Goal: Task Accomplishment & Management: Complete application form

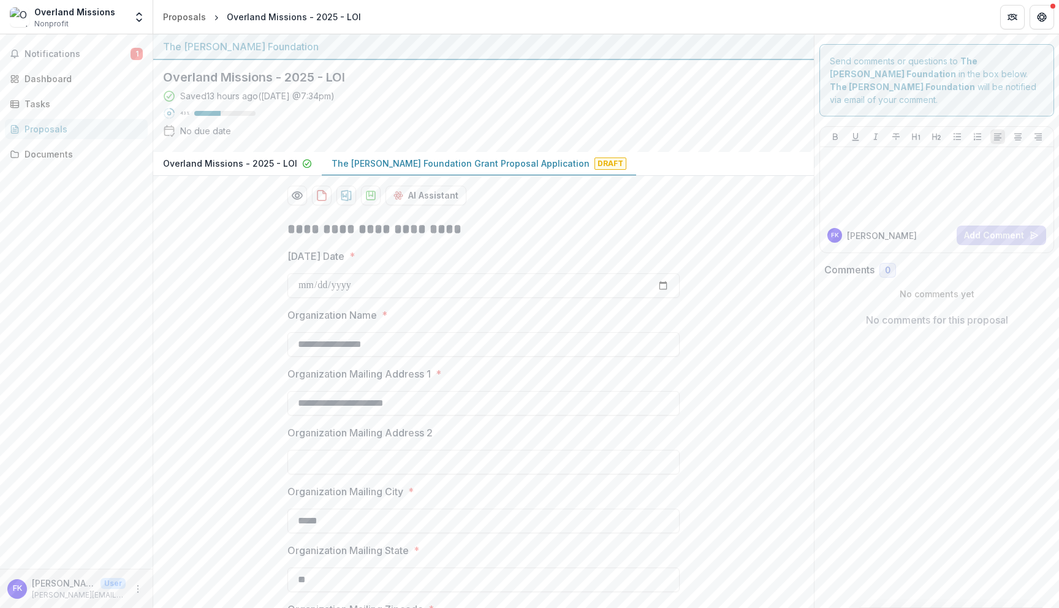
click at [201, 164] on p "Overland Missions - 2025 - LOI" at bounding box center [230, 163] width 134 height 13
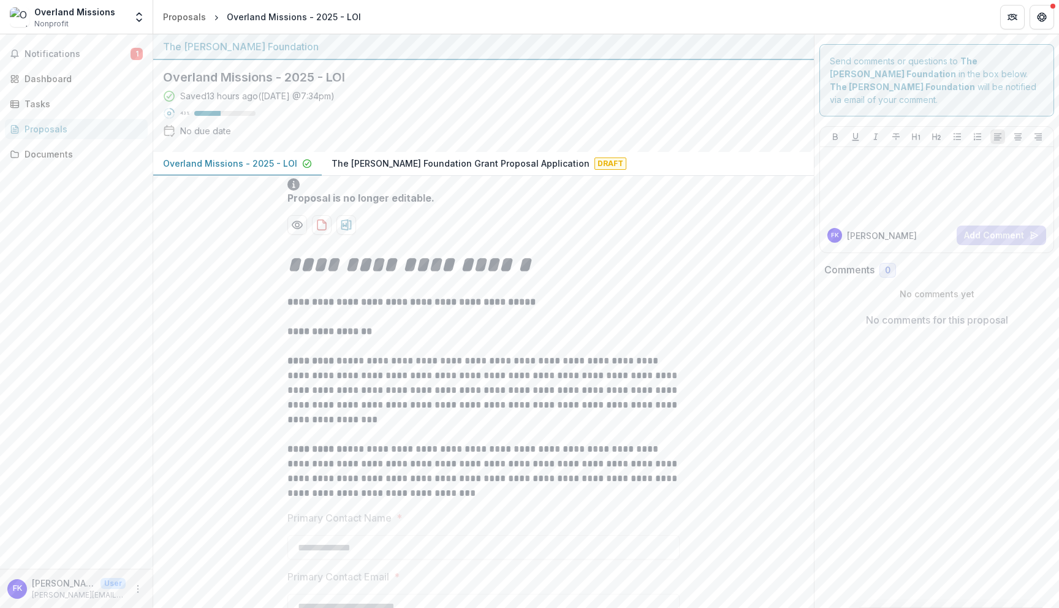
click at [366, 165] on p "The [PERSON_NAME] Foundation Grant Proposal Application" at bounding box center [461, 163] width 258 height 13
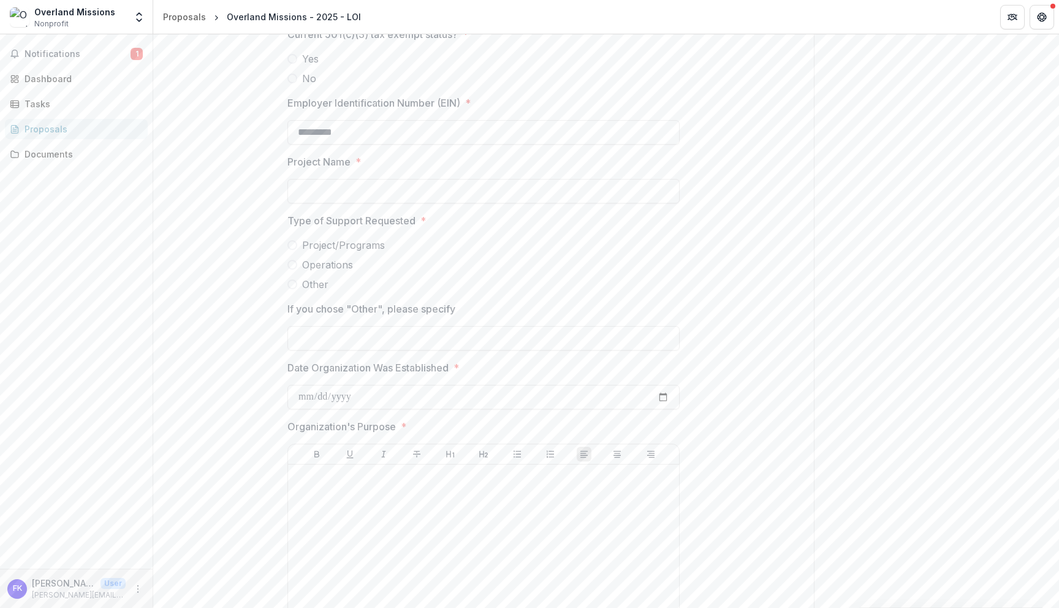
scroll to position [1496, 0]
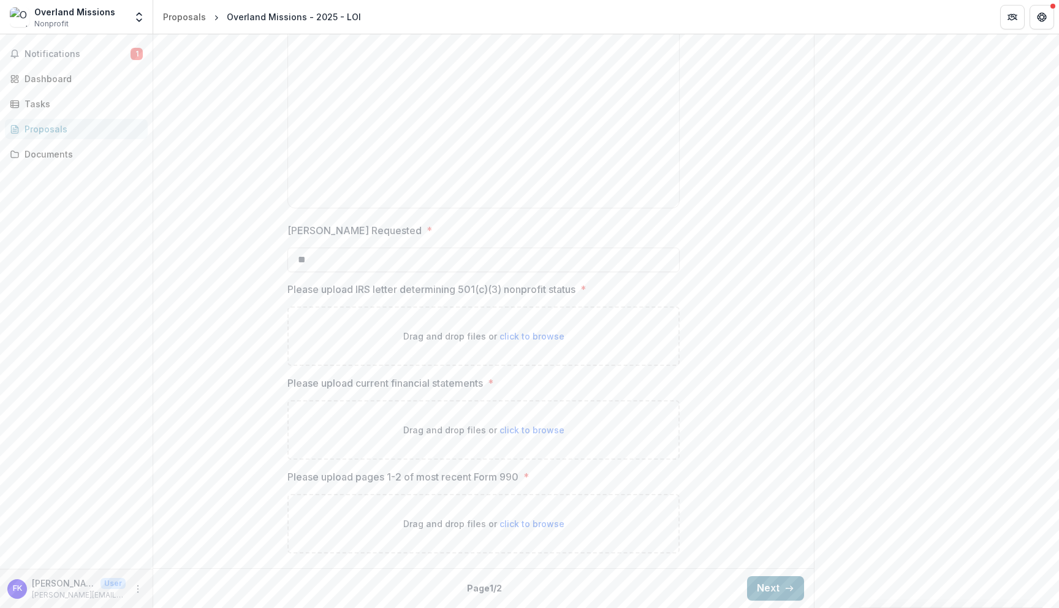
click at [764, 600] on button "Next" at bounding box center [775, 588] width 57 height 25
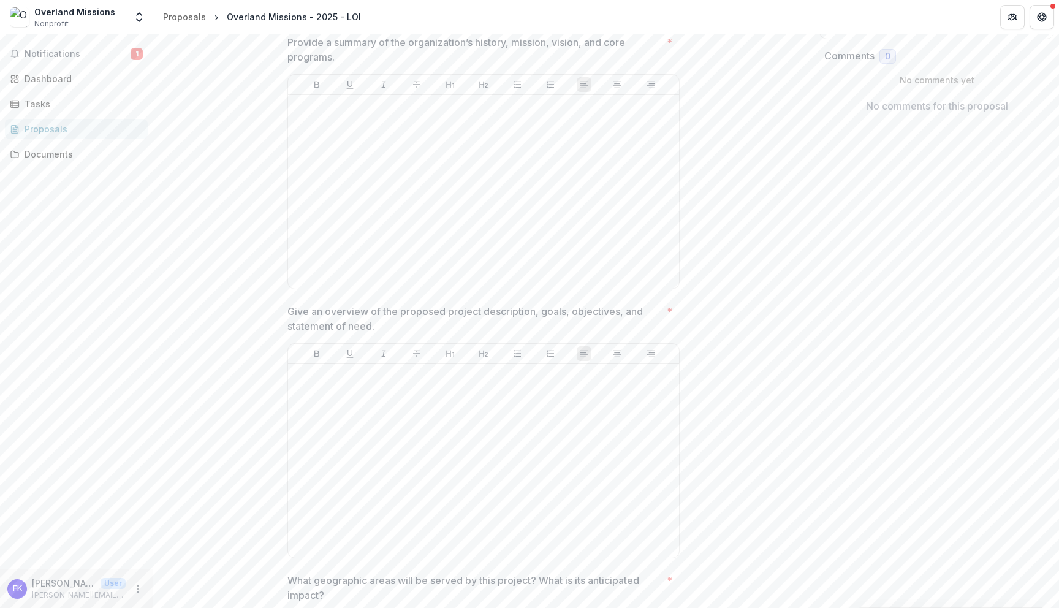
scroll to position [216, 0]
click at [467, 169] on div at bounding box center [483, 190] width 381 height 184
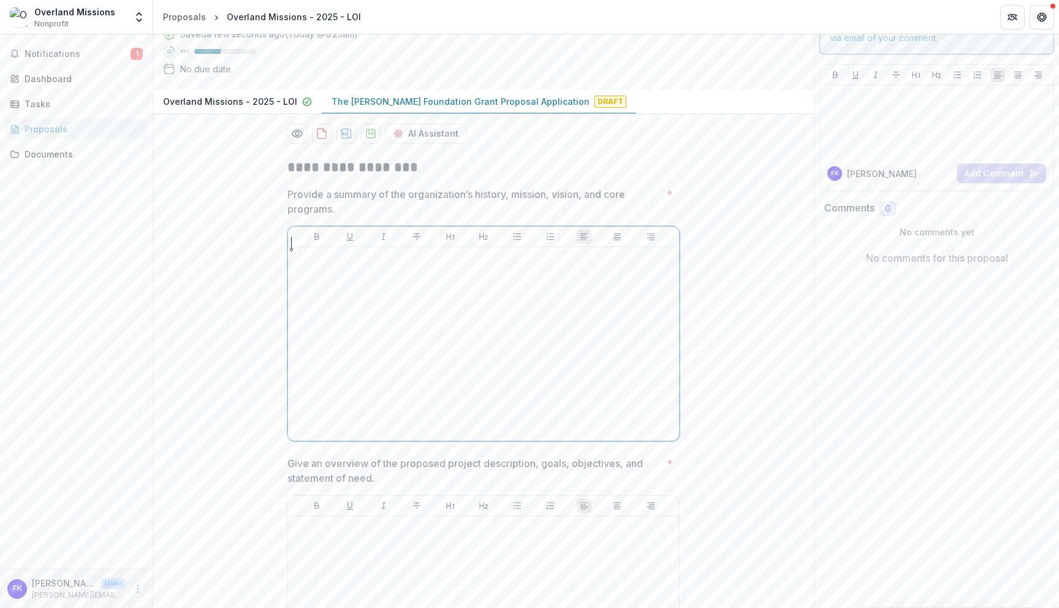
scroll to position [56, 0]
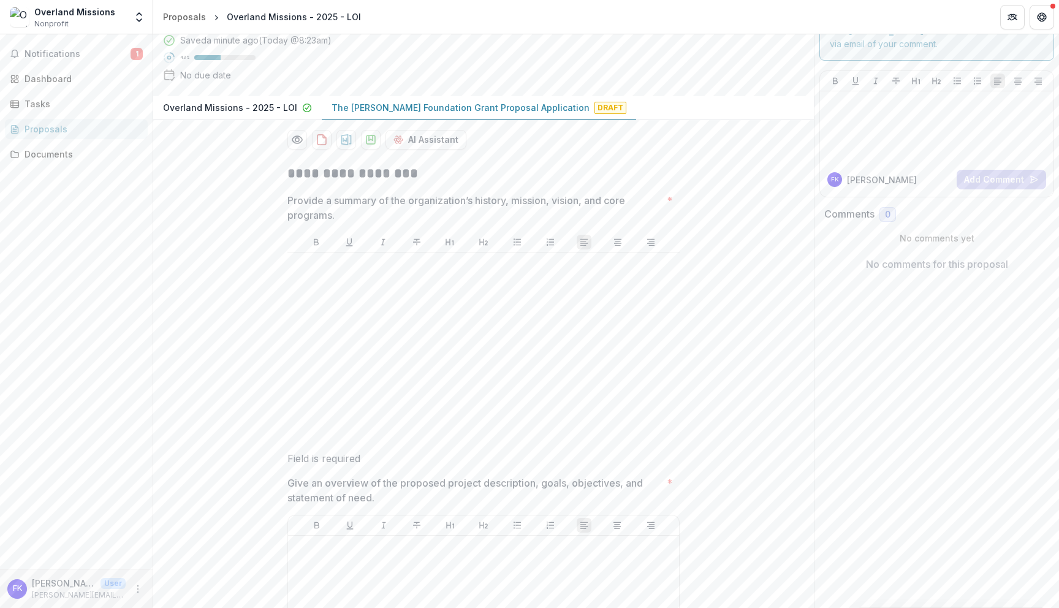
click at [424, 339] on div at bounding box center [483, 349] width 382 height 184
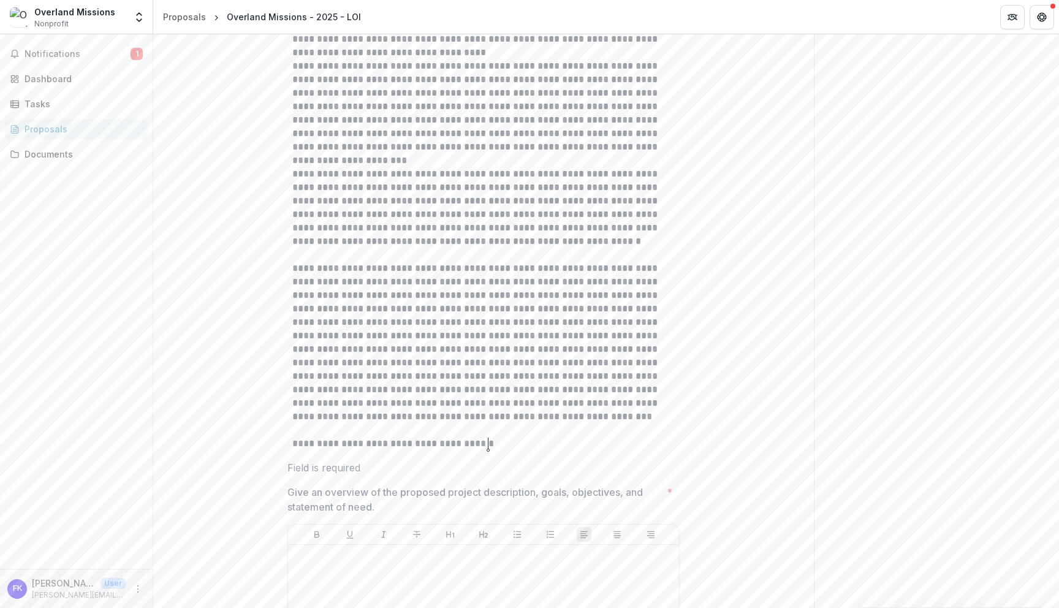
scroll to position [2013, 0]
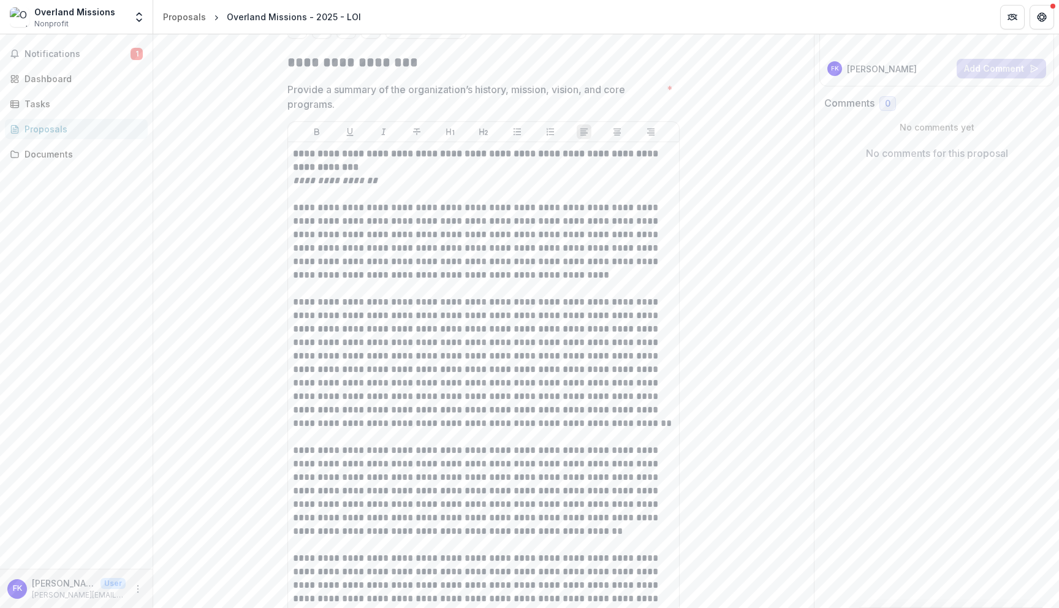
scroll to position [0, 0]
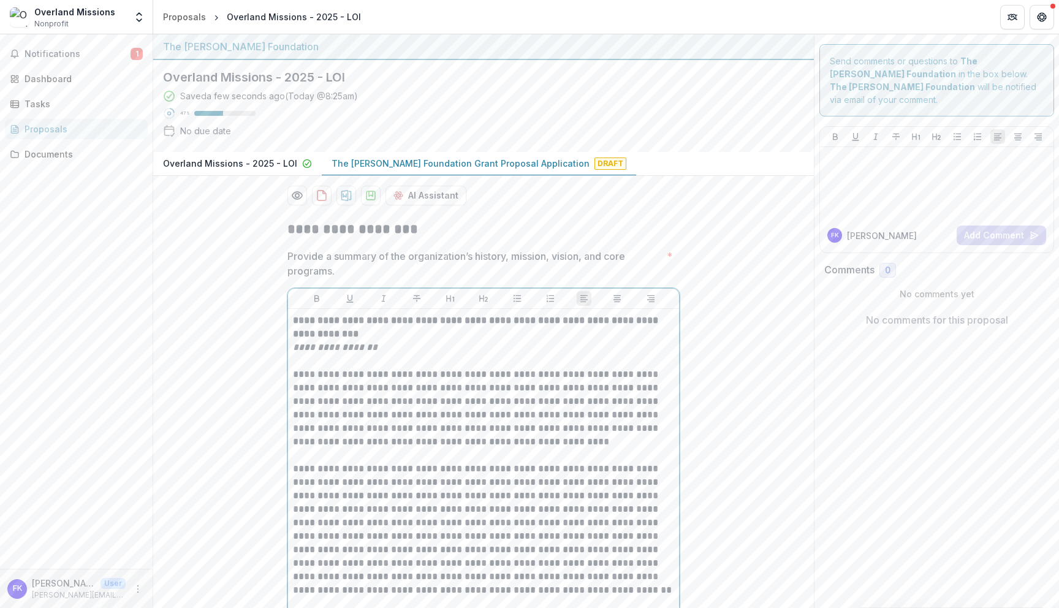
click at [446, 405] on p "**********" at bounding box center [483, 408] width 381 height 81
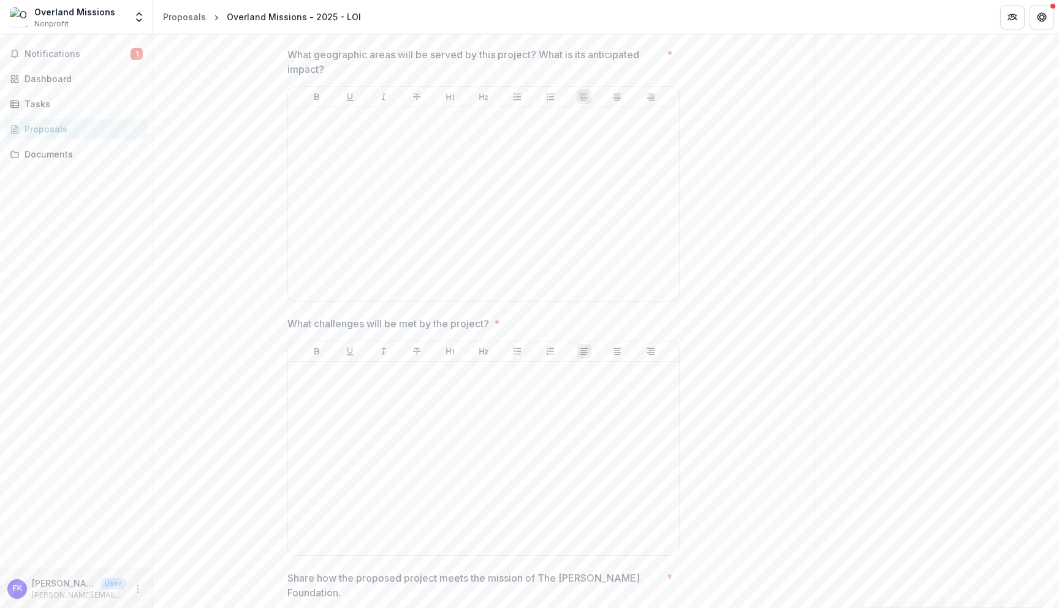
scroll to position [1014, 0]
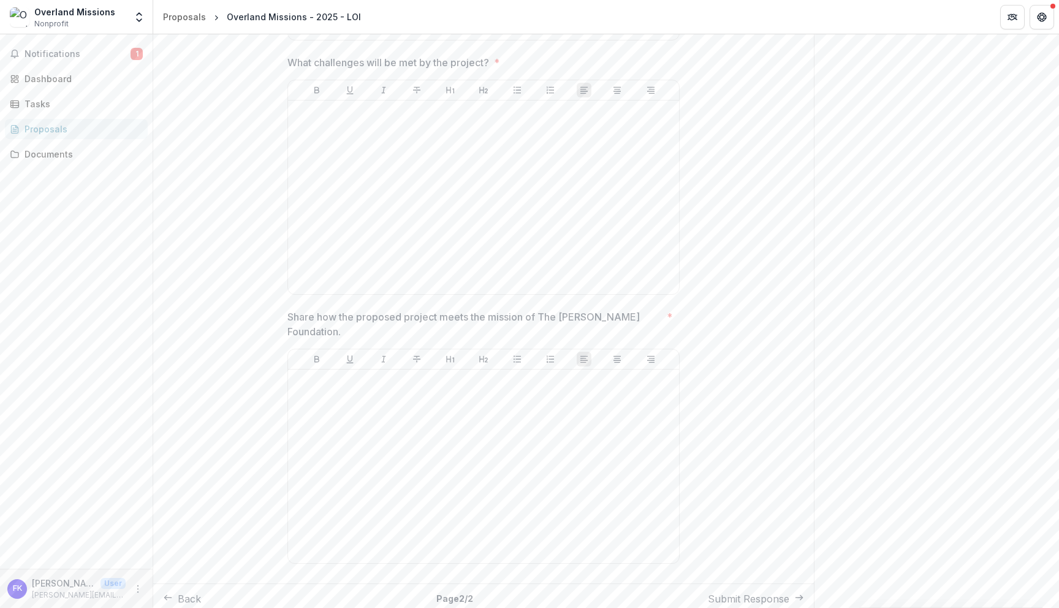
click at [201, 591] on button "Back" at bounding box center [182, 598] width 38 height 15
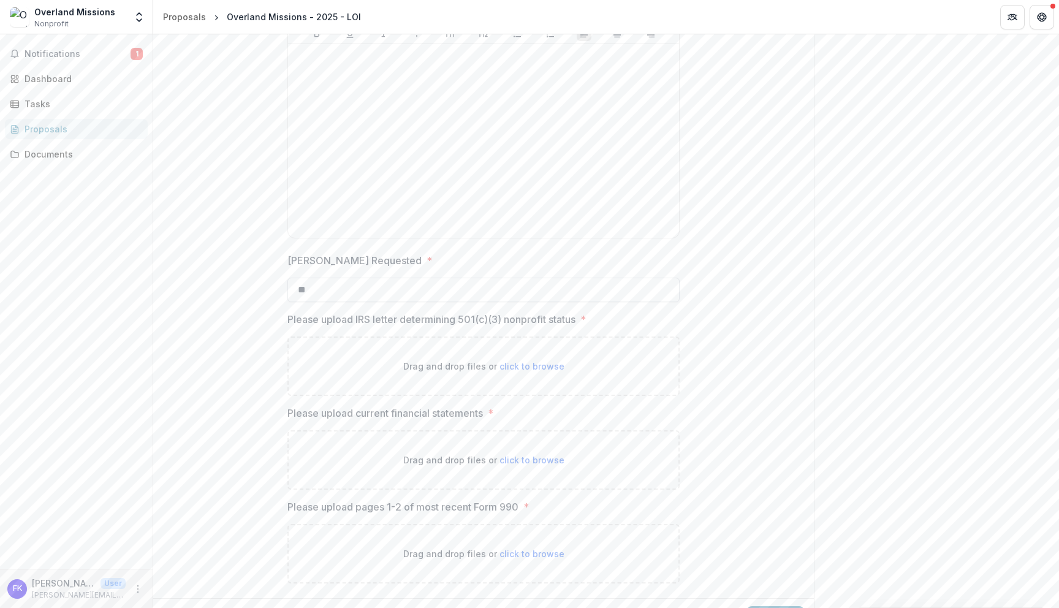
scroll to position [1496, 0]
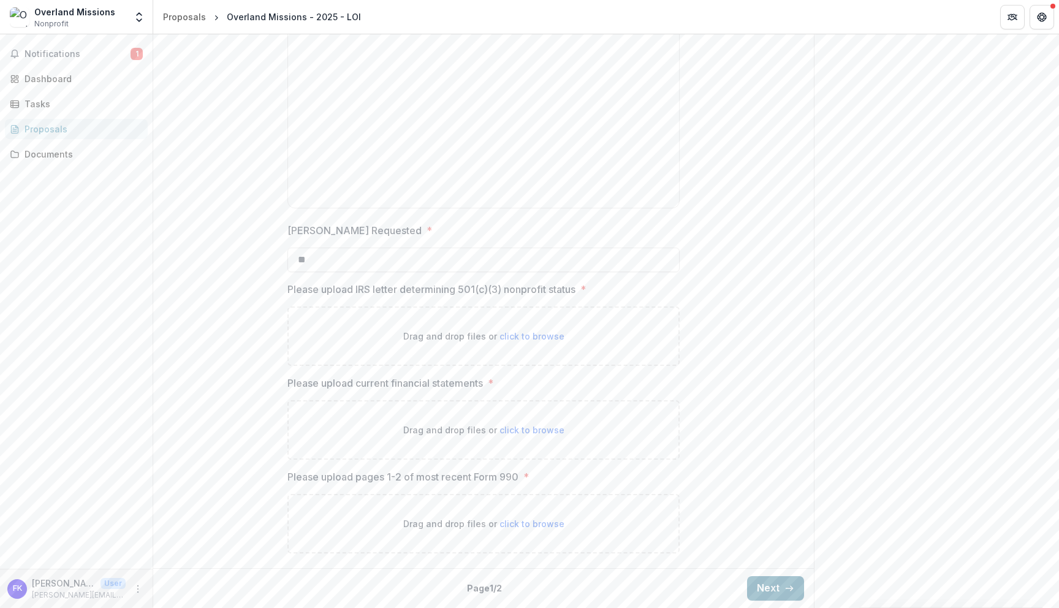
click at [772, 584] on button "Next" at bounding box center [775, 588] width 57 height 25
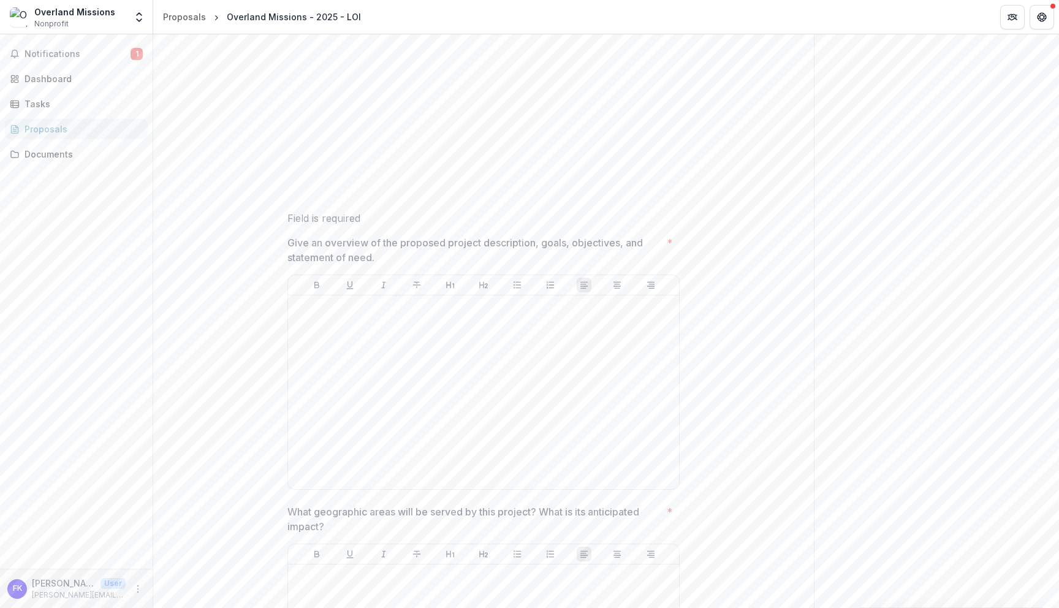
scroll to position [0, 0]
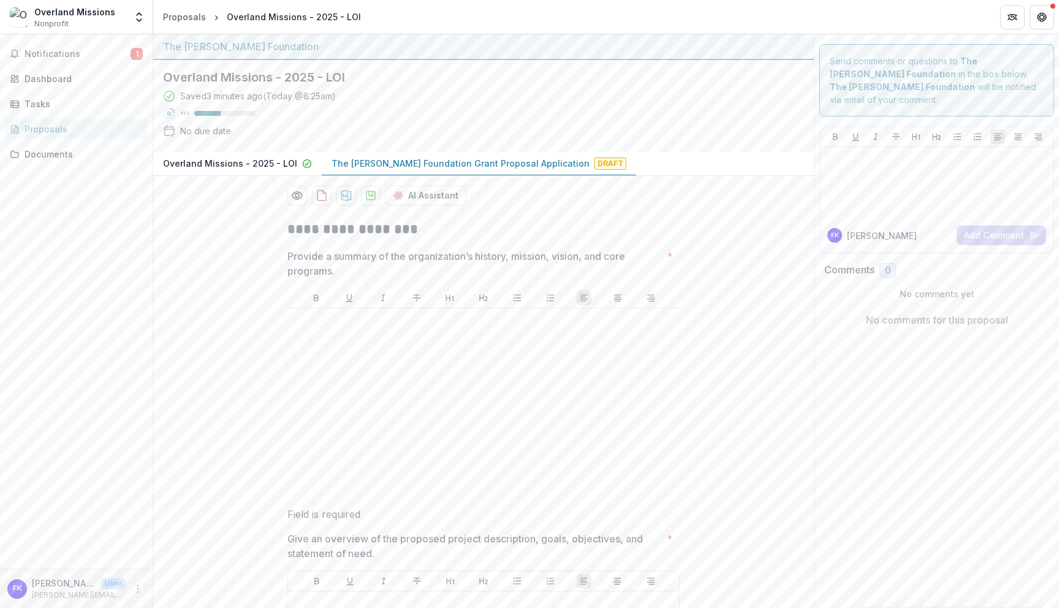
click at [243, 167] on p "Overland Missions - 2025 - LOI" at bounding box center [230, 163] width 134 height 13
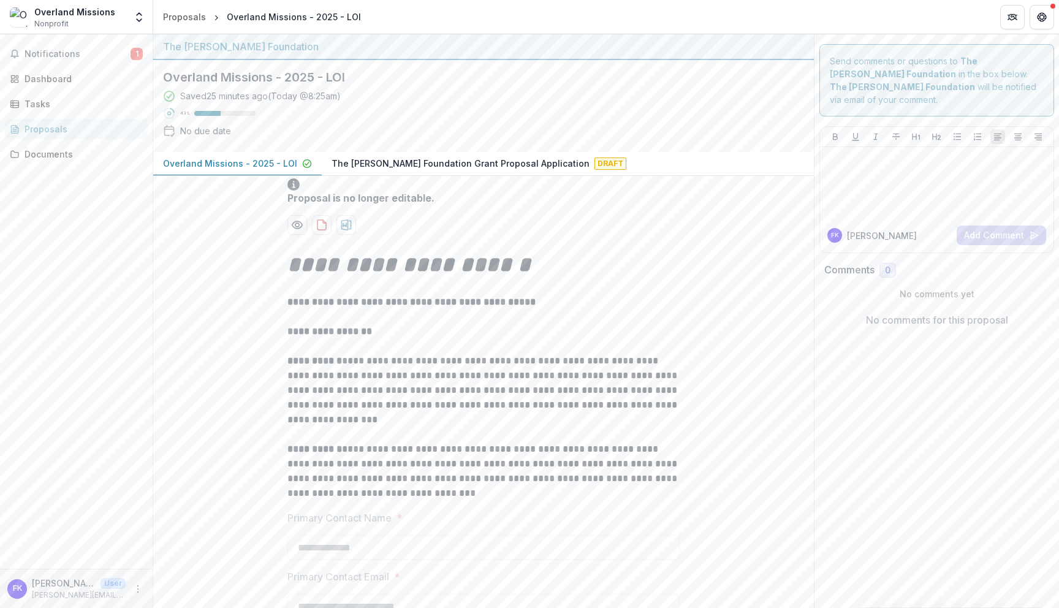
click at [376, 167] on p "The [PERSON_NAME] Foundation Grant Proposal Application" at bounding box center [461, 163] width 258 height 13
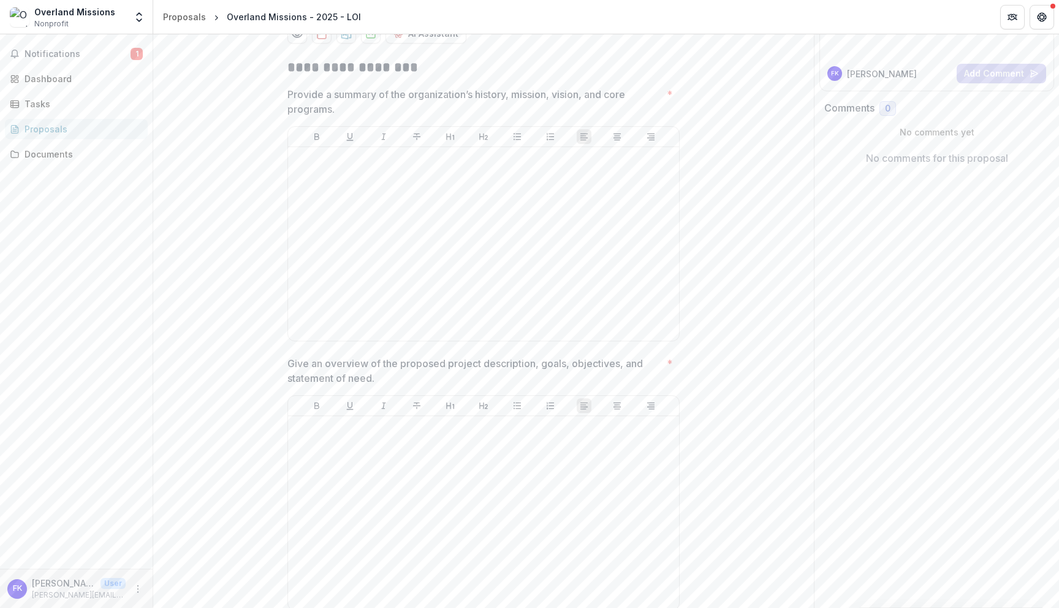
scroll to position [161, 0]
click at [288, 66] on h2 "**********" at bounding box center [483, 68] width 392 height 19
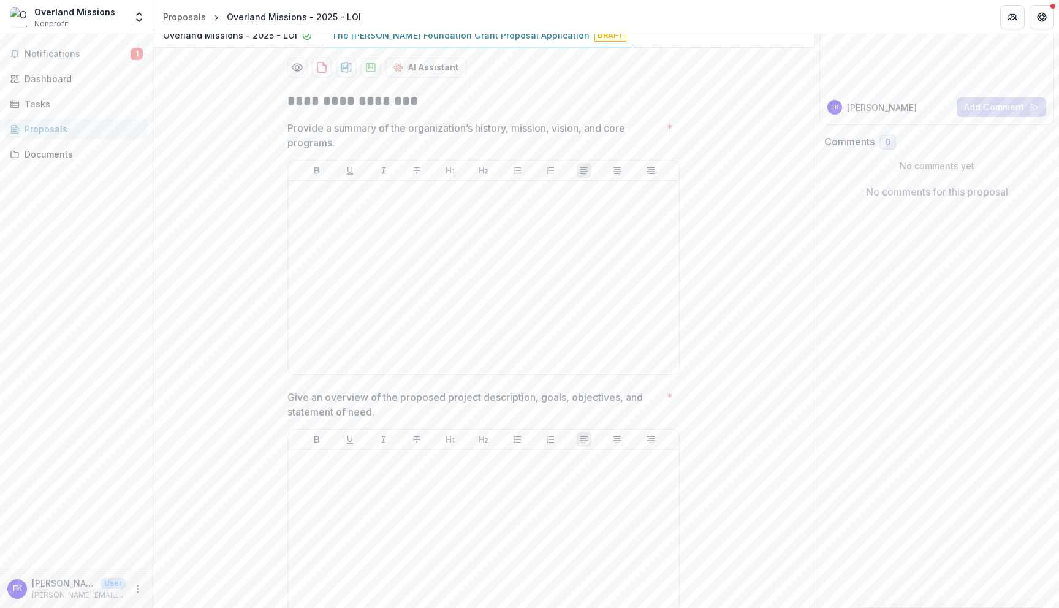
scroll to position [130, 0]
click at [337, 64] on button "download-proposal" at bounding box center [346, 66] width 20 height 20
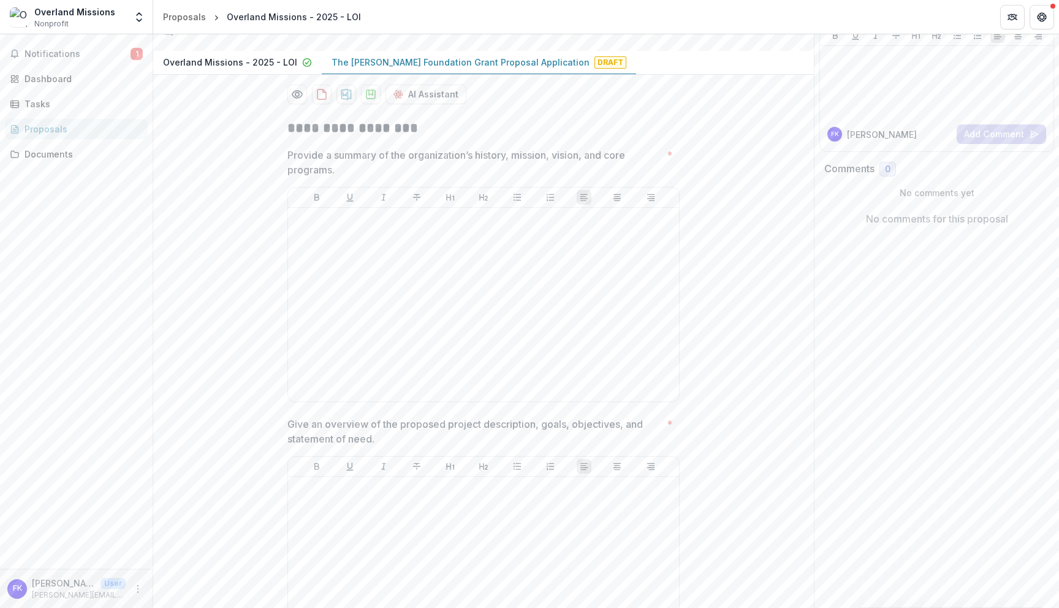
click at [239, 63] on p "Overland Missions - 2025 - LOI" at bounding box center [230, 62] width 134 height 13
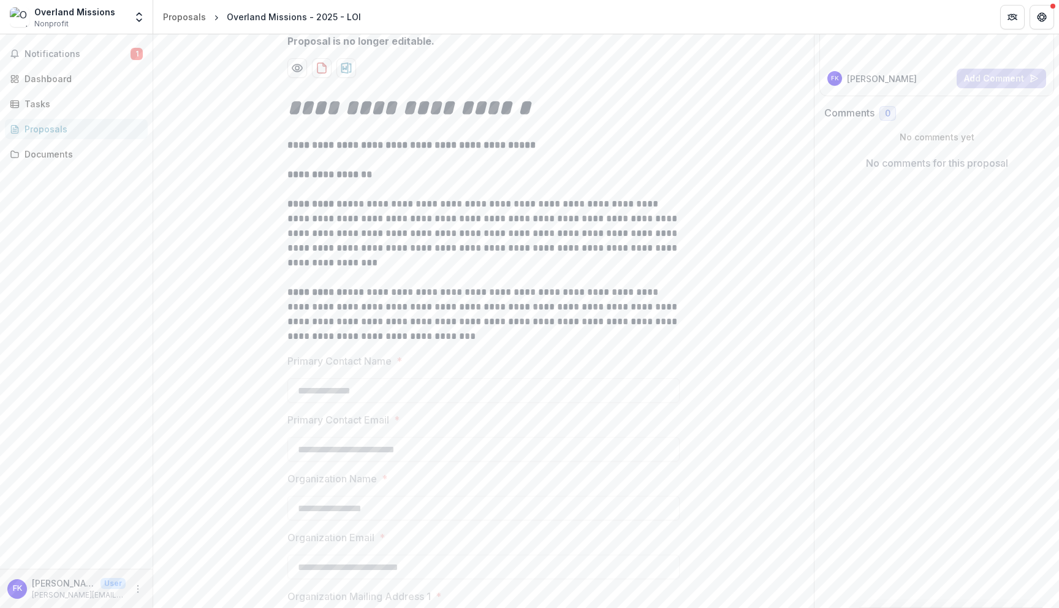
scroll to position [95, 0]
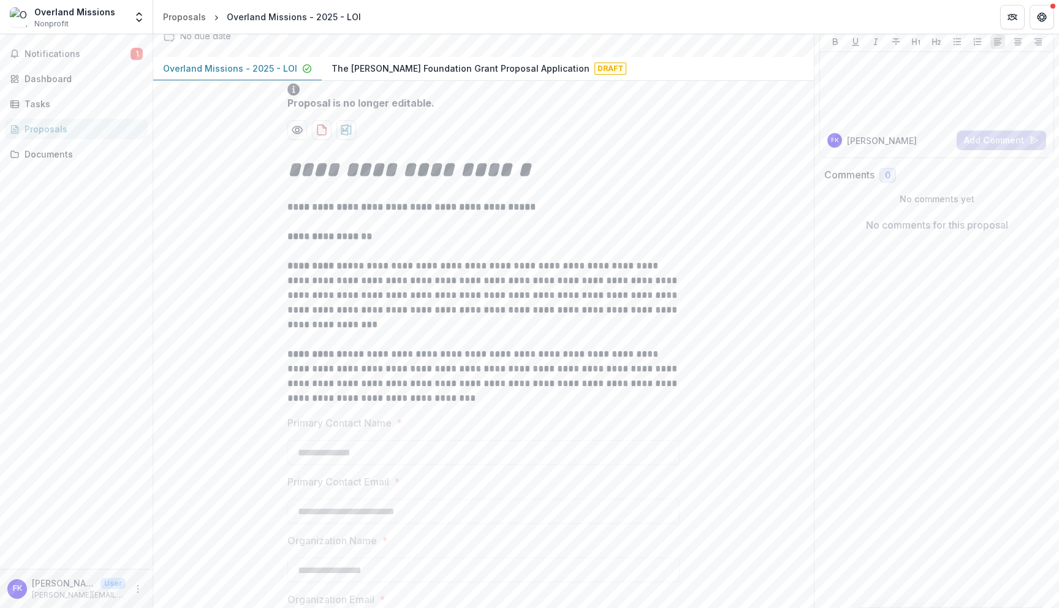
click at [400, 72] on p "The [PERSON_NAME] Foundation Grant Proposal Application" at bounding box center [461, 68] width 258 height 13
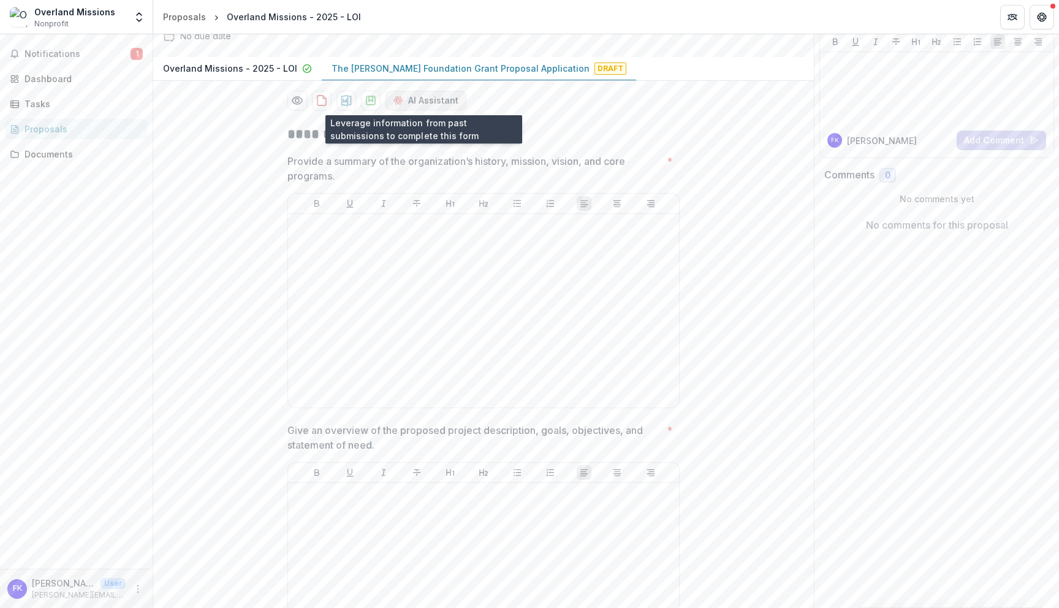
click at [444, 101] on button "AI Assistant" at bounding box center [426, 101] width 81 height 20
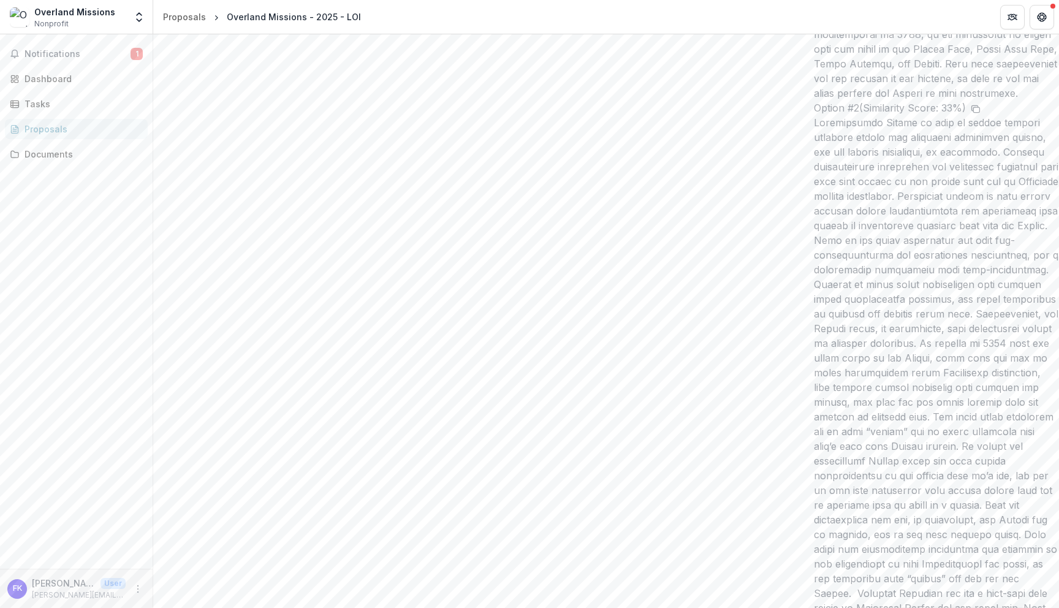
scroll to position [7014, 0]
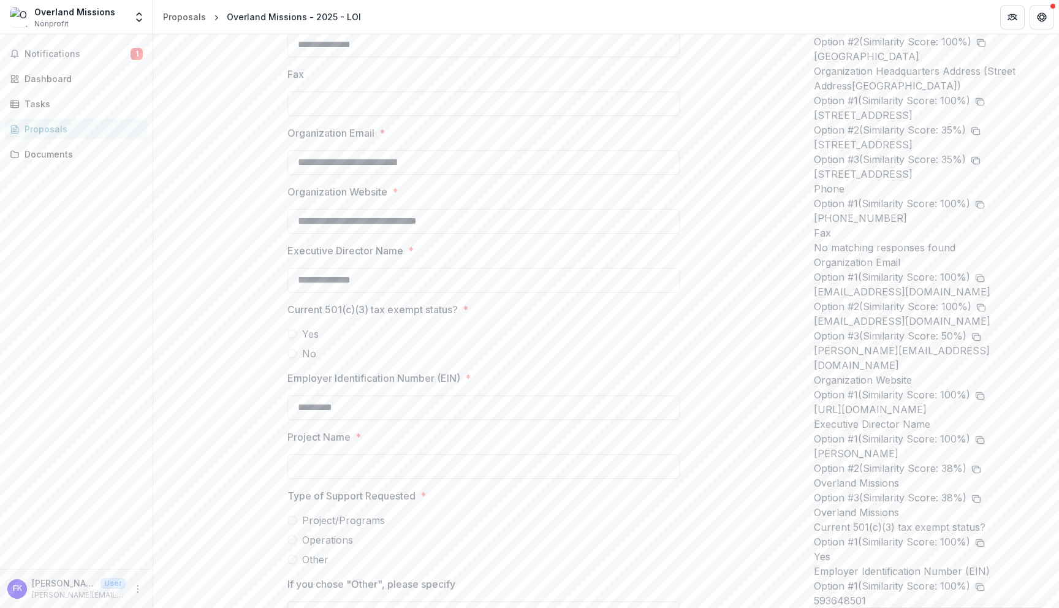
scroll to position [769, 0]
drag, startPoint x: 370, startPoint y: 281, endPoint x: 287, endPoint y: 276, distance: 82.9
click at [287, 276] on input "**********" at bounding box center [483, 281] width 392 height 25
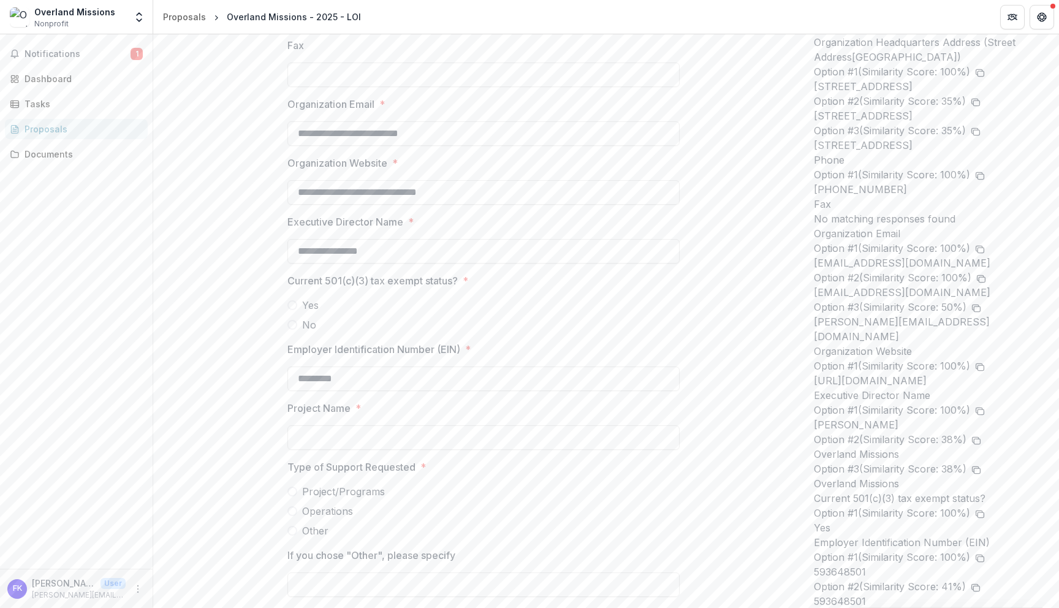
type input "**********"
click at [294, 310] on label "Yes" at bounding box center [483, 305] width 392 height 15
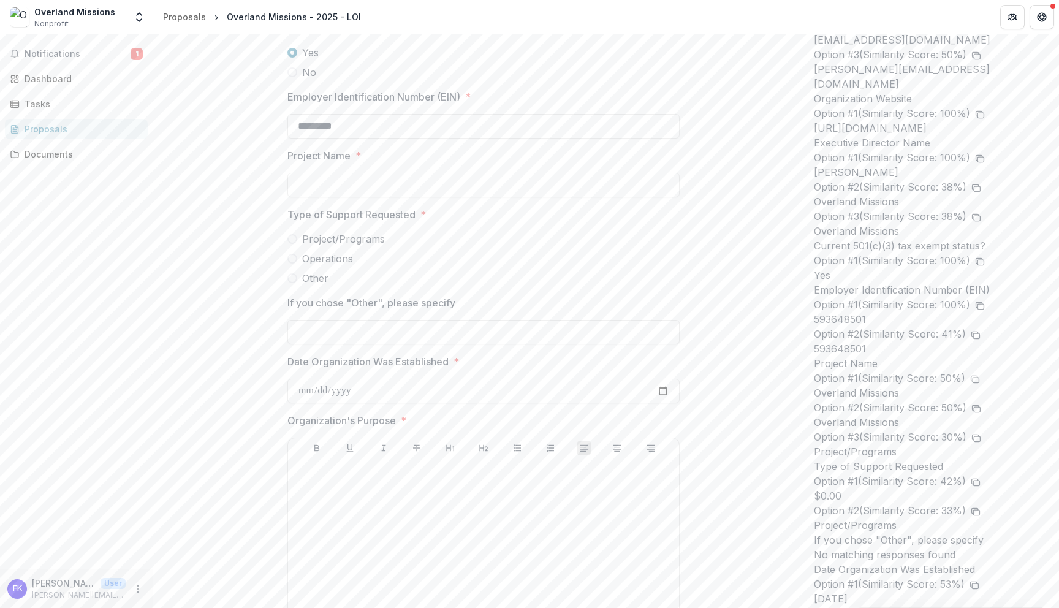
scroll to position [1054, 0]
click at [340, 189] on input "Project Name *" at bounding box center [483, 183] width 392 height 25
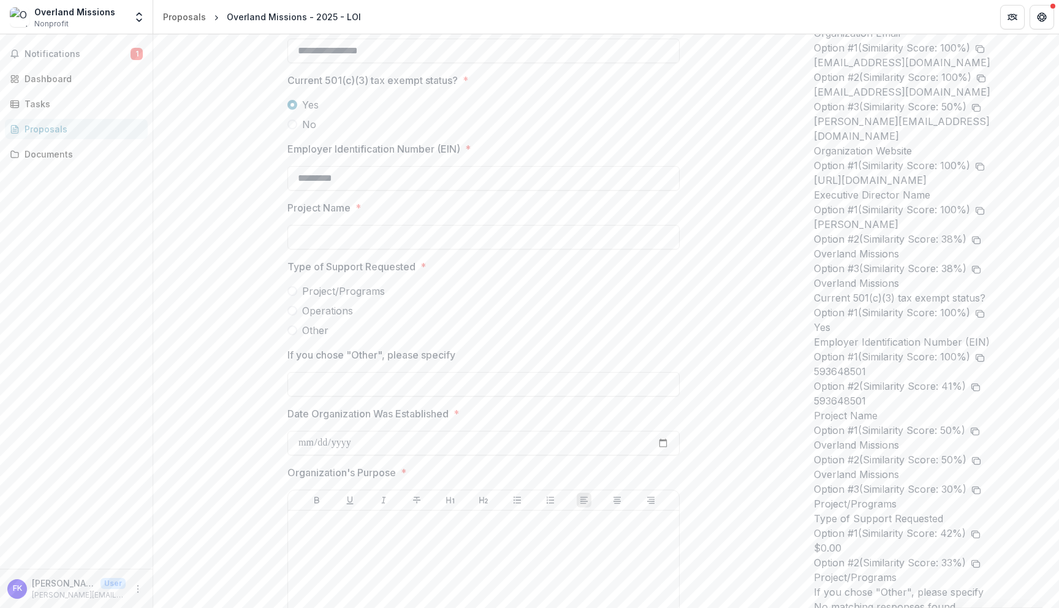
scroll to position [966, 0]
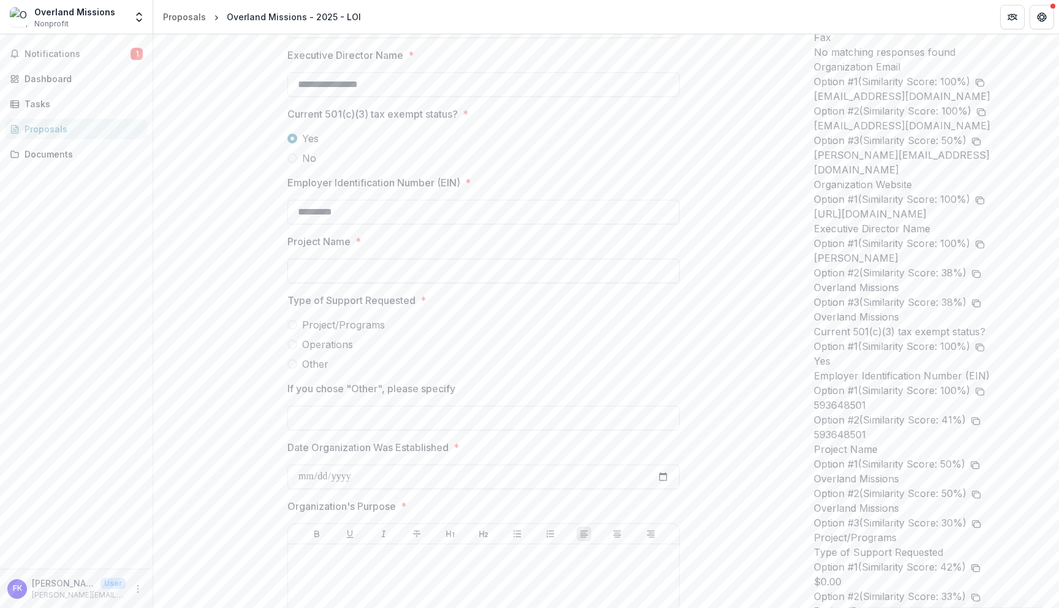
click at [449, 274] on input "Project Name *" at bounding box center [483, 271] width 392 height 25
type input "**********"
click at [288, 330] on label "Project/Programs" at bounding box center [483, 324] width 392 height 15
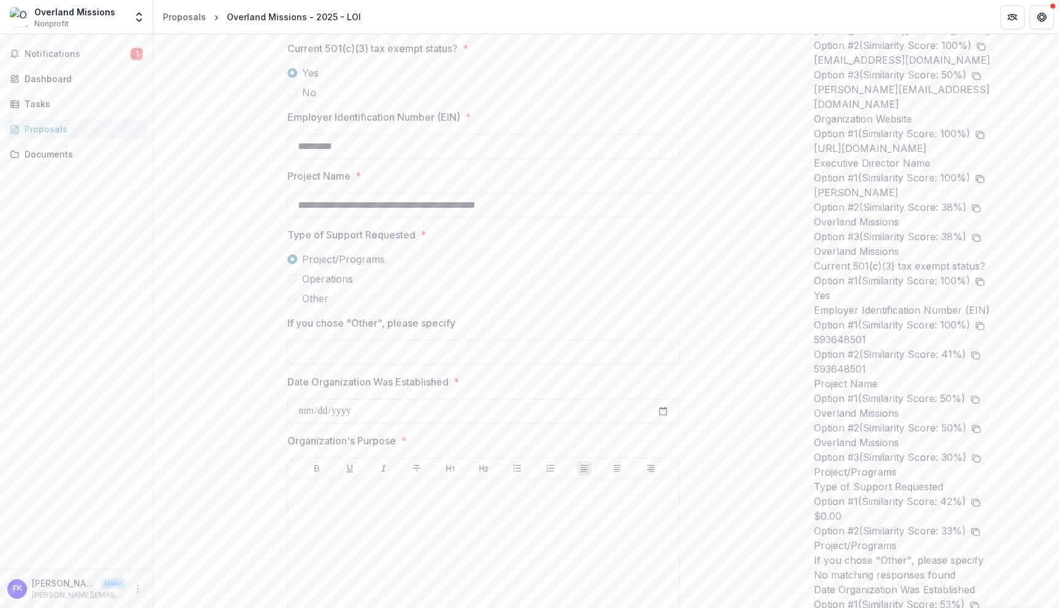
scroll to position [1068, 0]
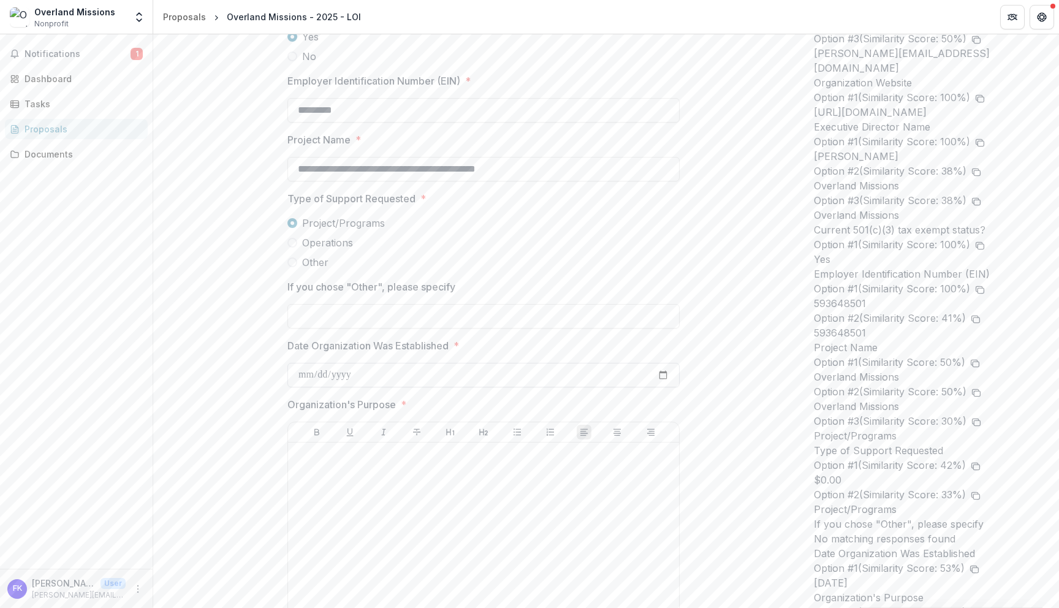
click at [313, 368] on input "Date Organization Was Established *" at bounding box center [483, 375] width 392 height 25
type input "**********"
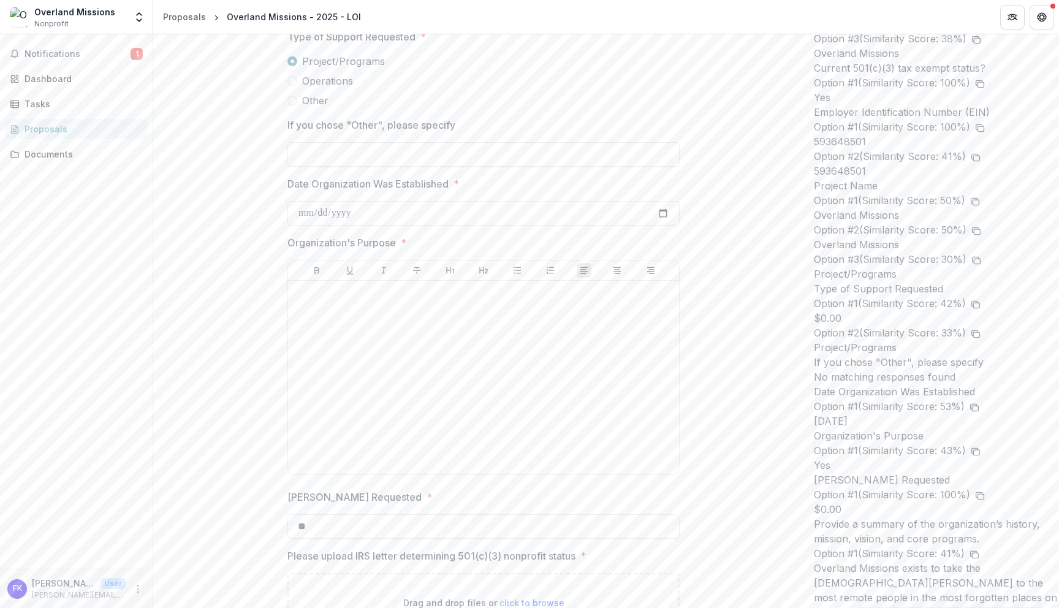
scroll to position [1230, 0]
click at [596, 524] on input "**" at bounding box center [483, 526] width 392 height 25
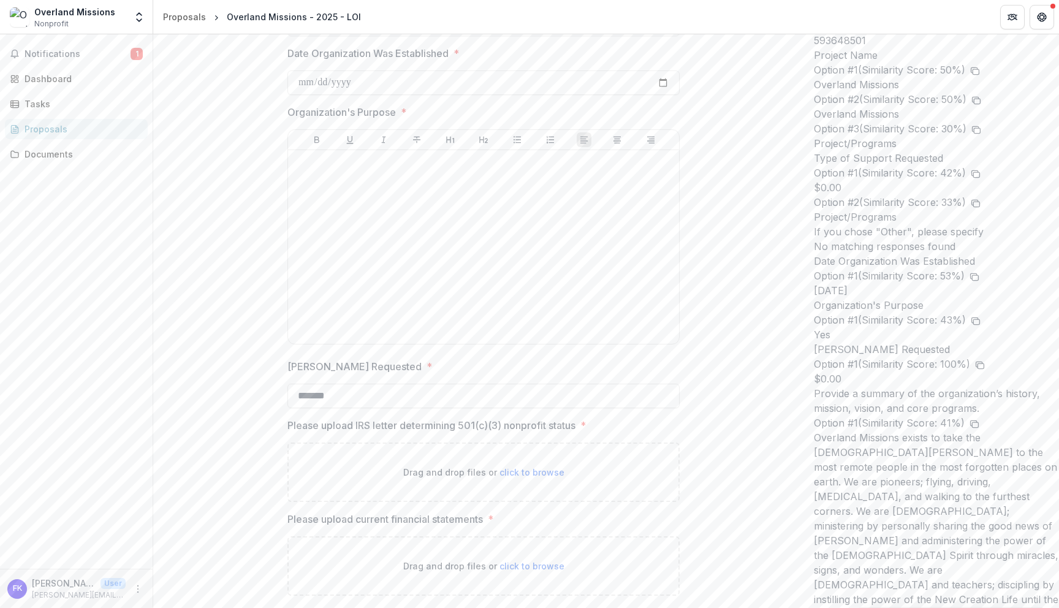
scroll to position [1372, 0]
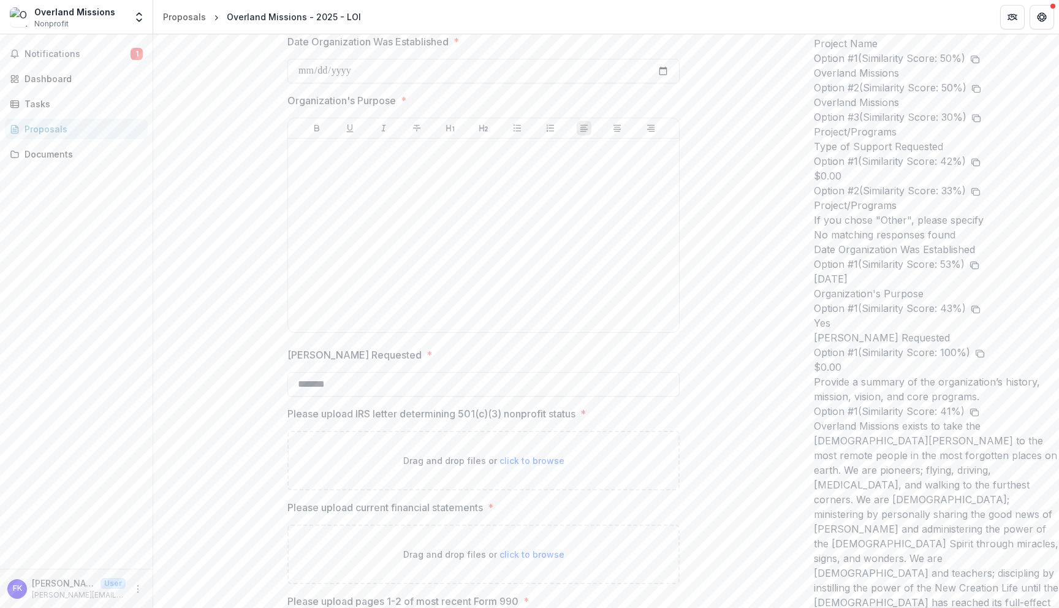
type input "*******"
click at [533, 464] on span "click to browse" at bounding box center [532, 460] width 65 height 10
type input "**********"
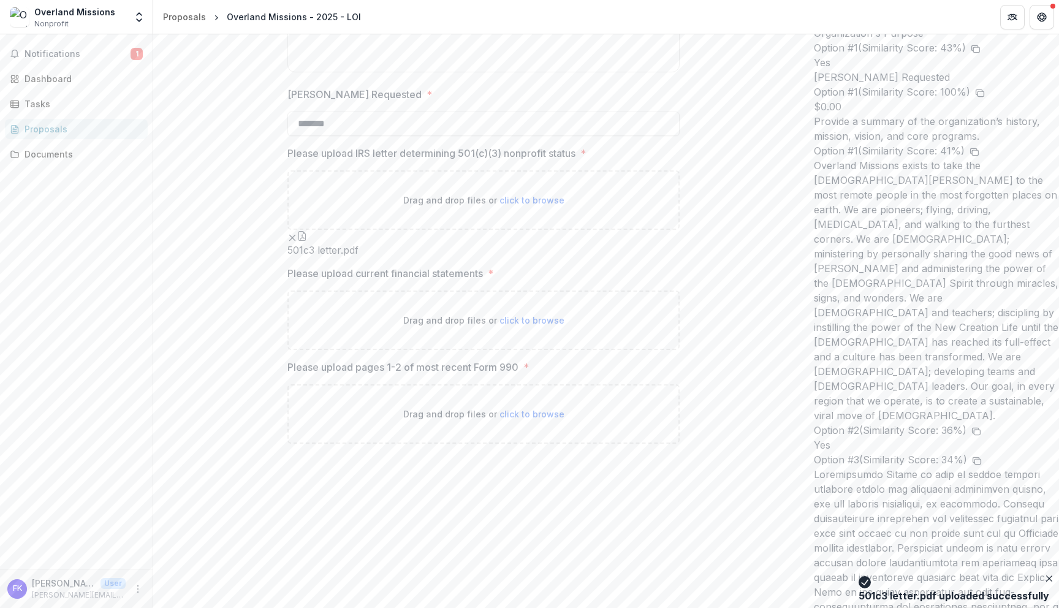
scroll to position [1633, 0]
click at [528, 325] on span "click to browse" at bounding box center [532, 319] width 65 height 10
type input "**********"
click at [561, 443] on div "Drag and drop files or click to browse" at bounding box center [483, 413] width 392 height 59
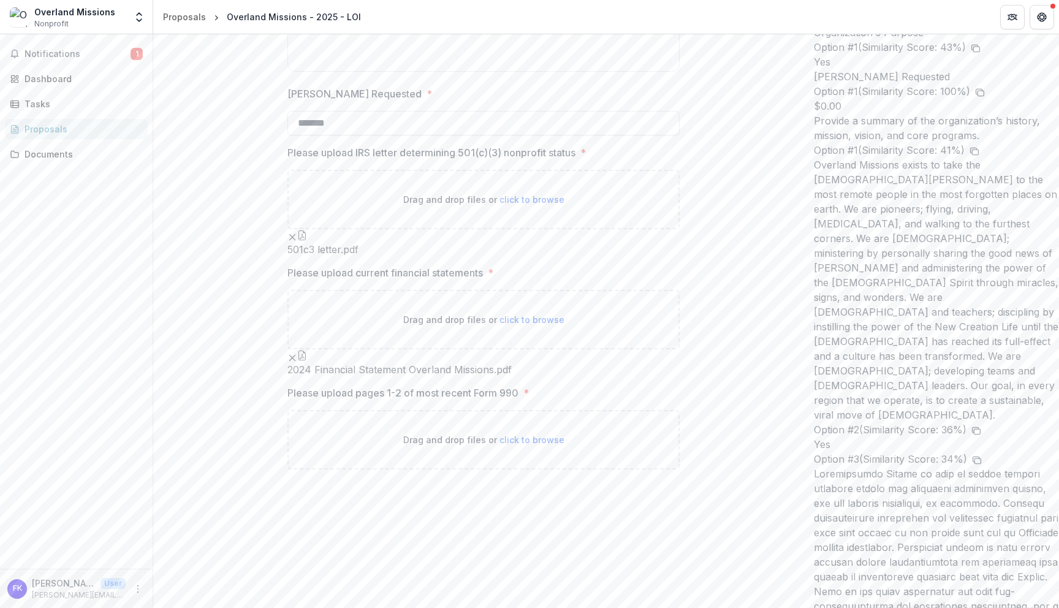
type input "**********"
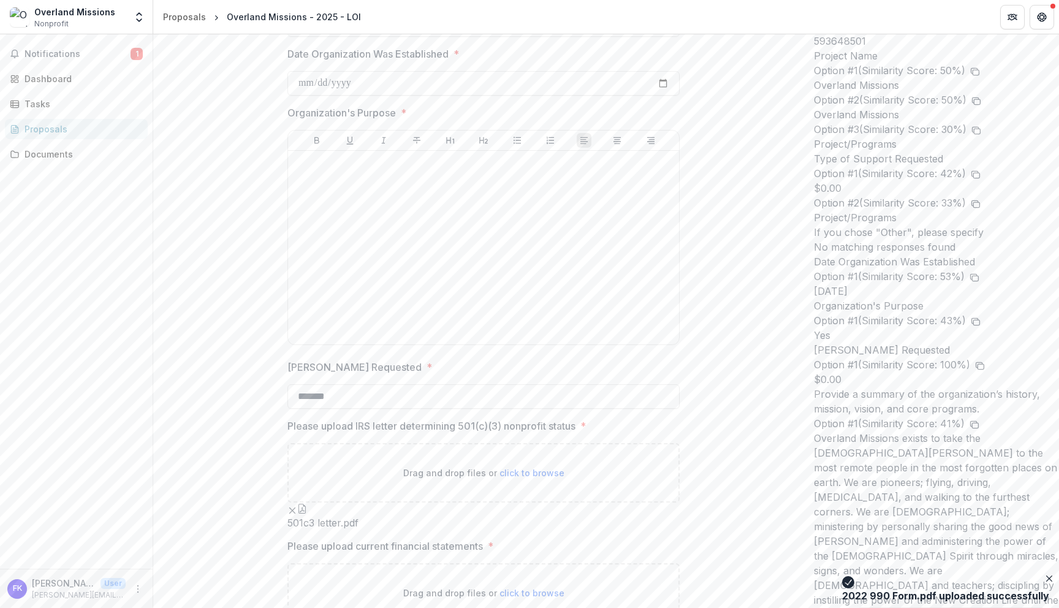
scroll to position [1360, 0]
click at [554, 255] on div at bounding box center [483, 247] width 381 height 184
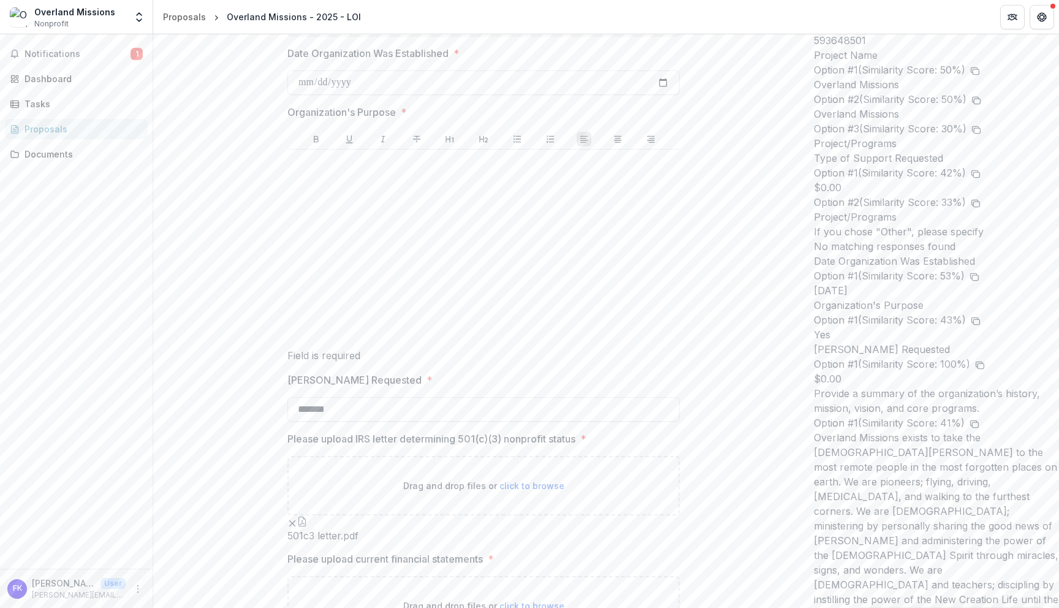
click at [525, 246] on div at bounding box center [483, 246] width 382 height 184
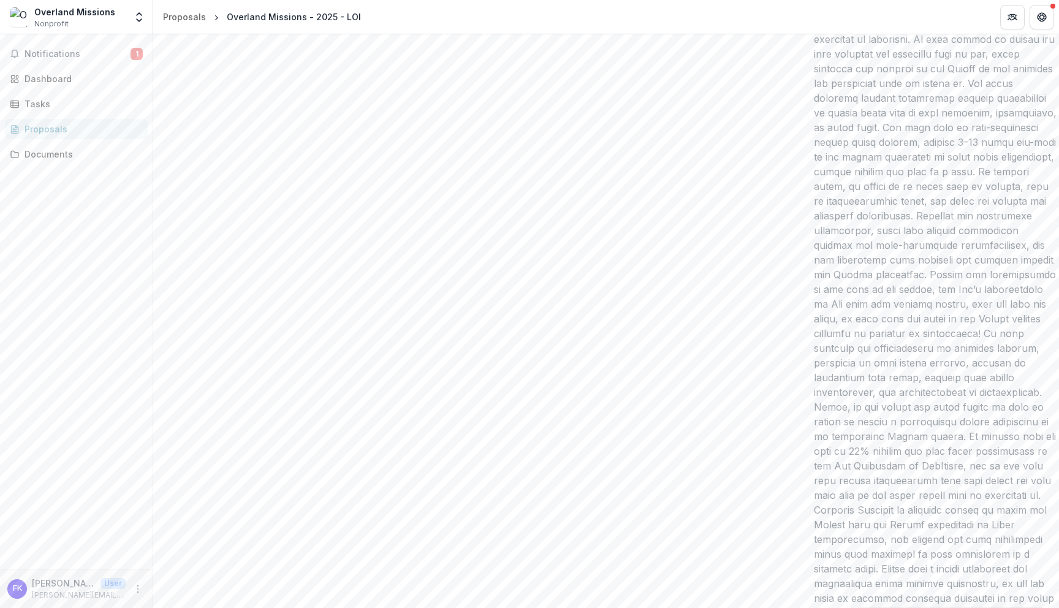
scroll to position [7014, 0]
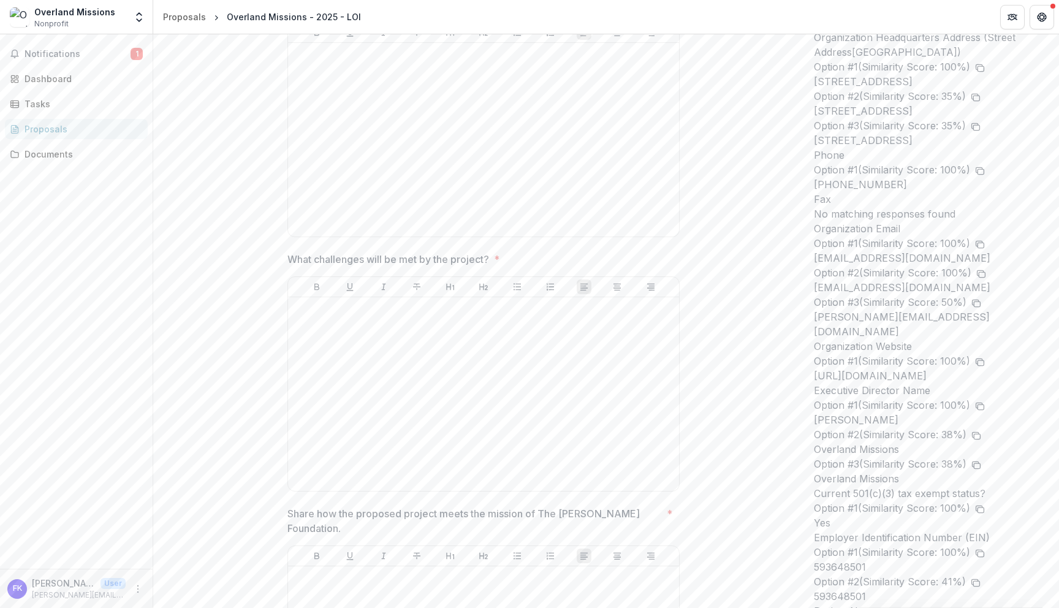
scroll to position [0, 0]
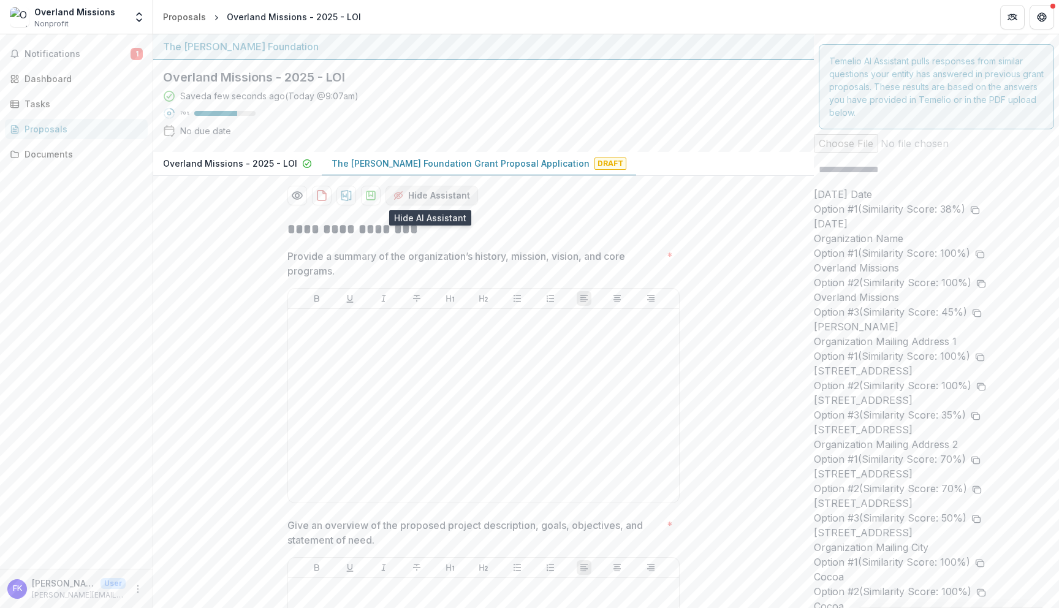
click at [419, 202] on button "Hide Assistant" at bounding box center [432, 196] width 93 height 20
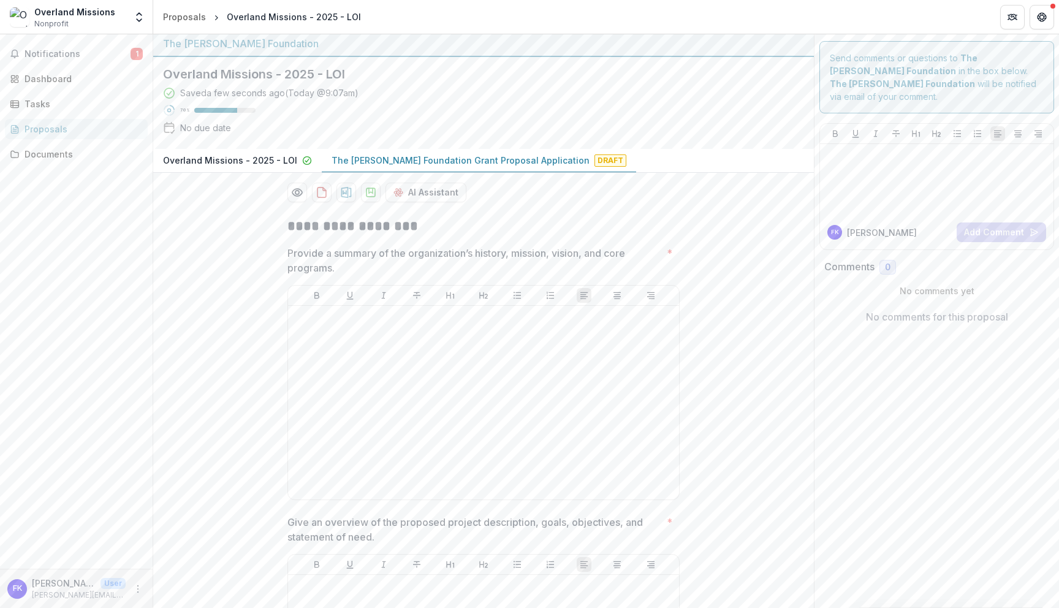
scroll to position [12, 0]
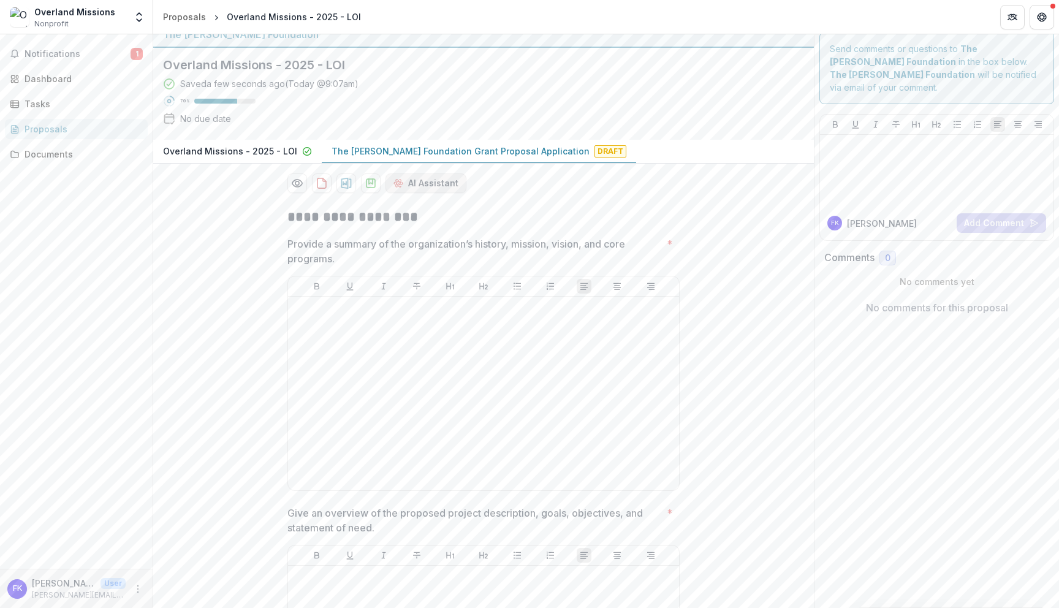
click at [432, 184] on button "AI Assistant" at bounding box center [426, 183] width 81 height 20
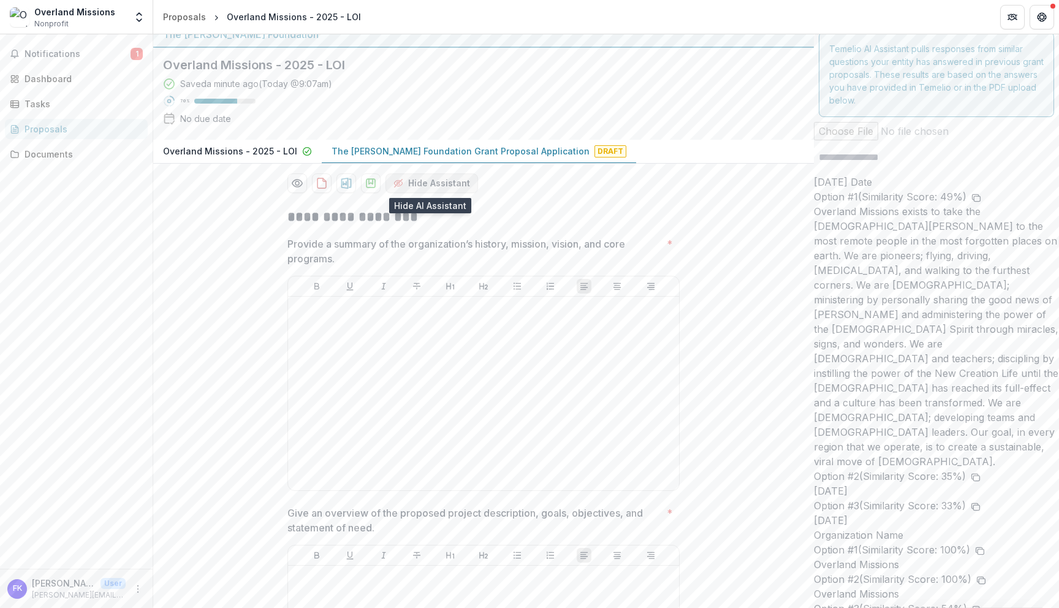
click at [454, 186] on button "Hide Assistant" at bounding box center [432, 183] width 93 height 20
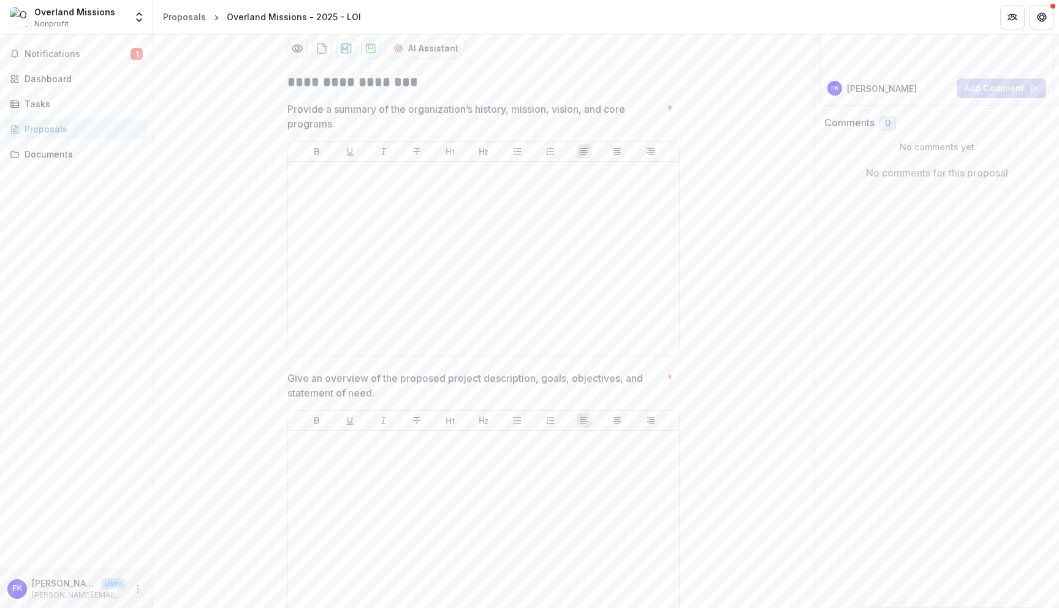
scroll to position [165, 0]
